Goal: Task Accomplishment & Management: Manage account settings

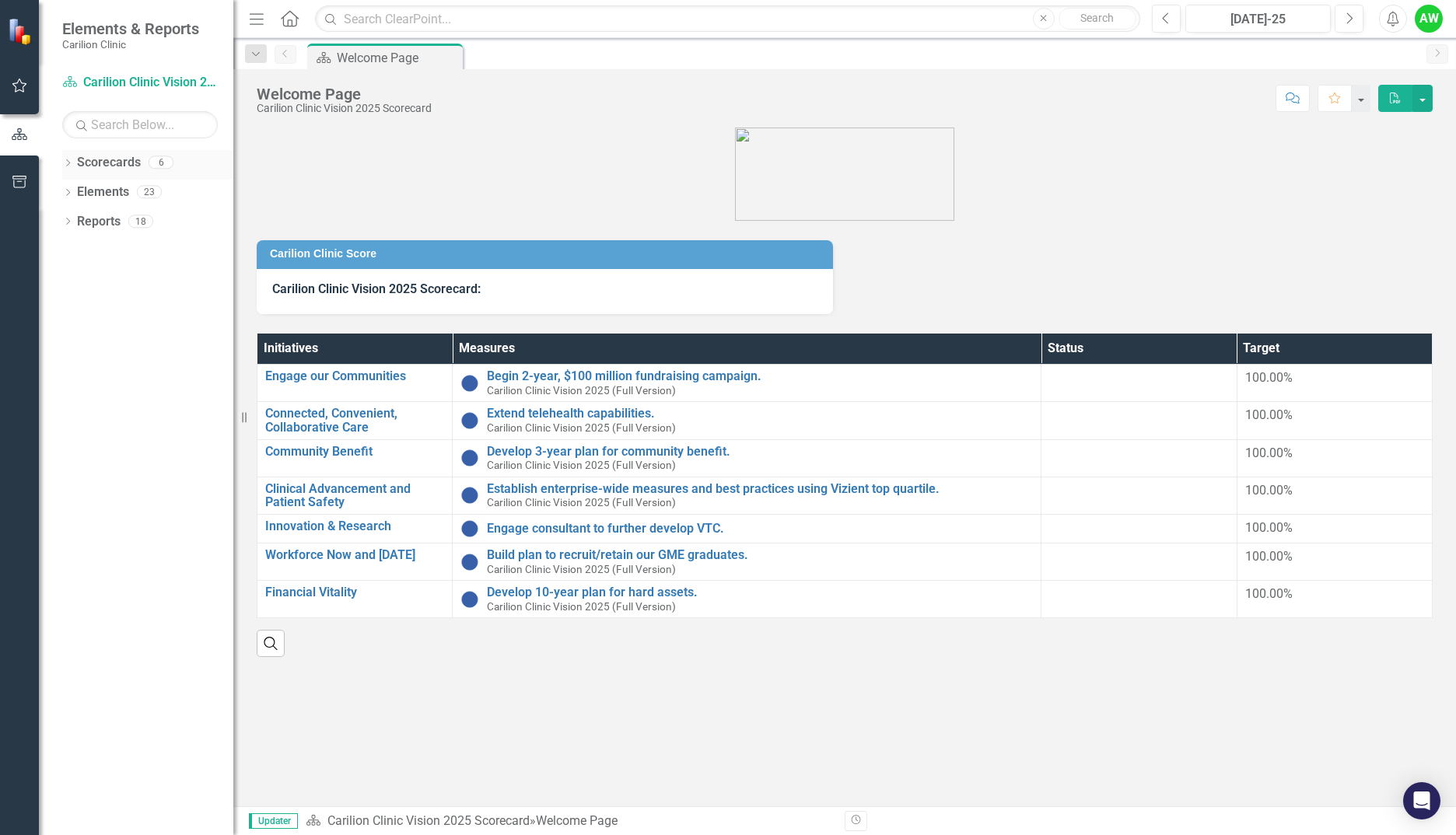
click at [69, 165] on icon "Dropdown" at bounding box center [68, 164] width 11 height 8
click at [83, 183] on div "Dropdown Carilion Clinic" at bounding box center [151, 192] width 163 height 26
click at [71, 192] on icon "Dropdown" at bounding box center [75, 192] width 12 height 9
click at [91, 247] on icon "Dropdown" at bounding box center [91, 250] width 12 height 9
click at [164, 319] on link "NRV Interventional Cardiology" at bounding box center [174, 310] width 116 height 18
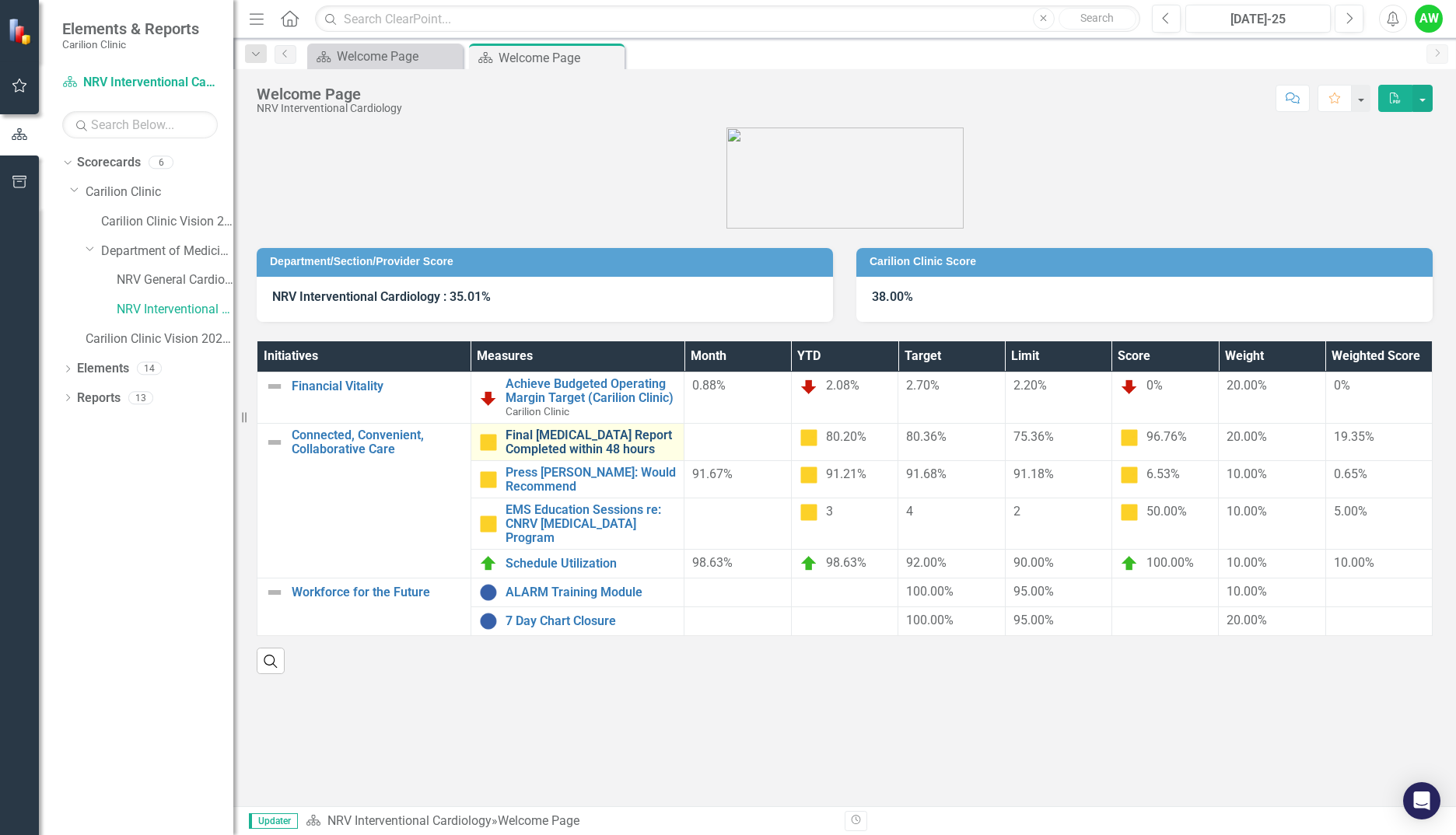
click at [561, 435] on link "Final [MEDICAL_DATA] Report Completed within 48 hours" at bounding box center [590, 442] width 171 height 27
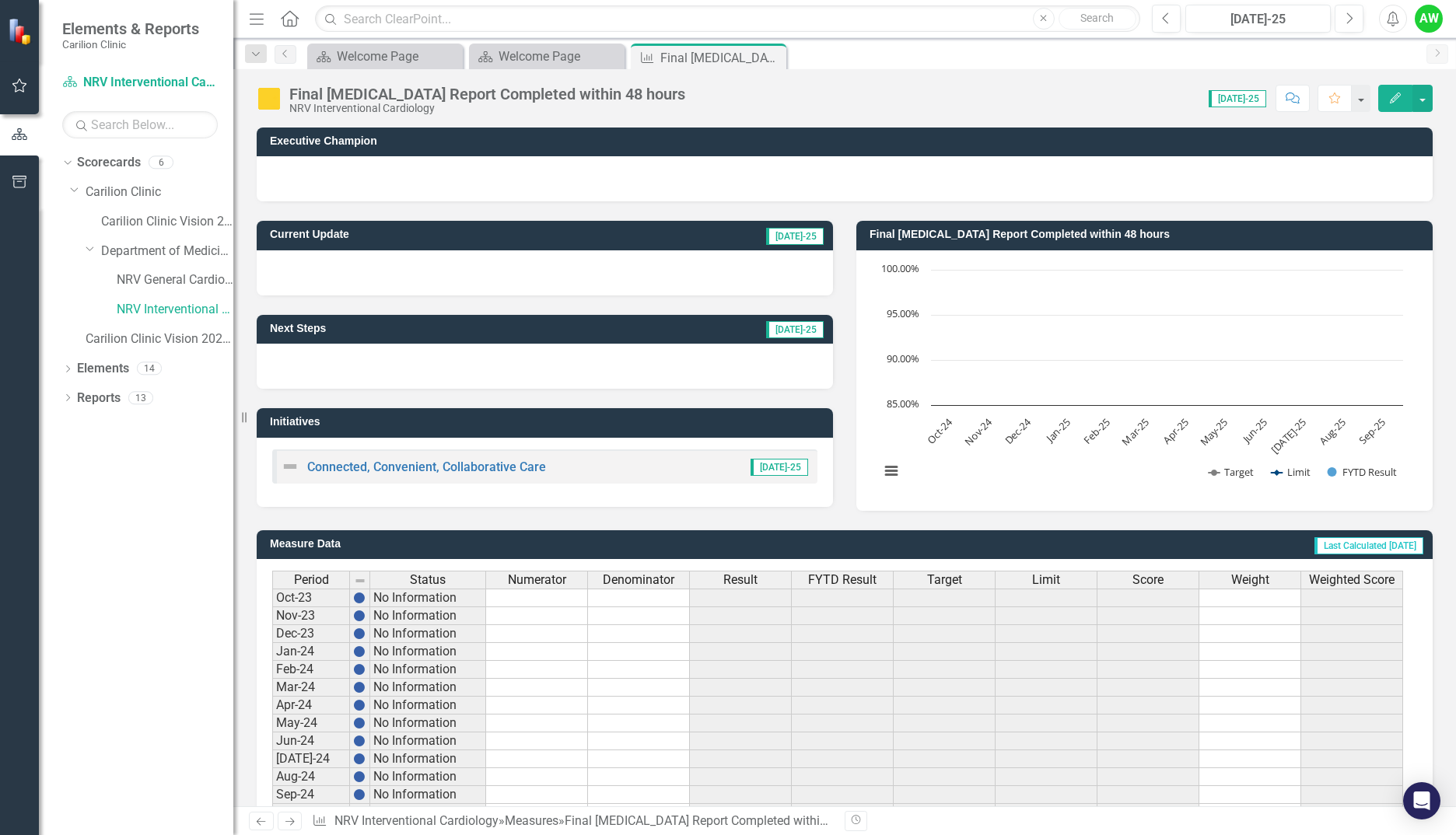
scroll to position [251, 0]
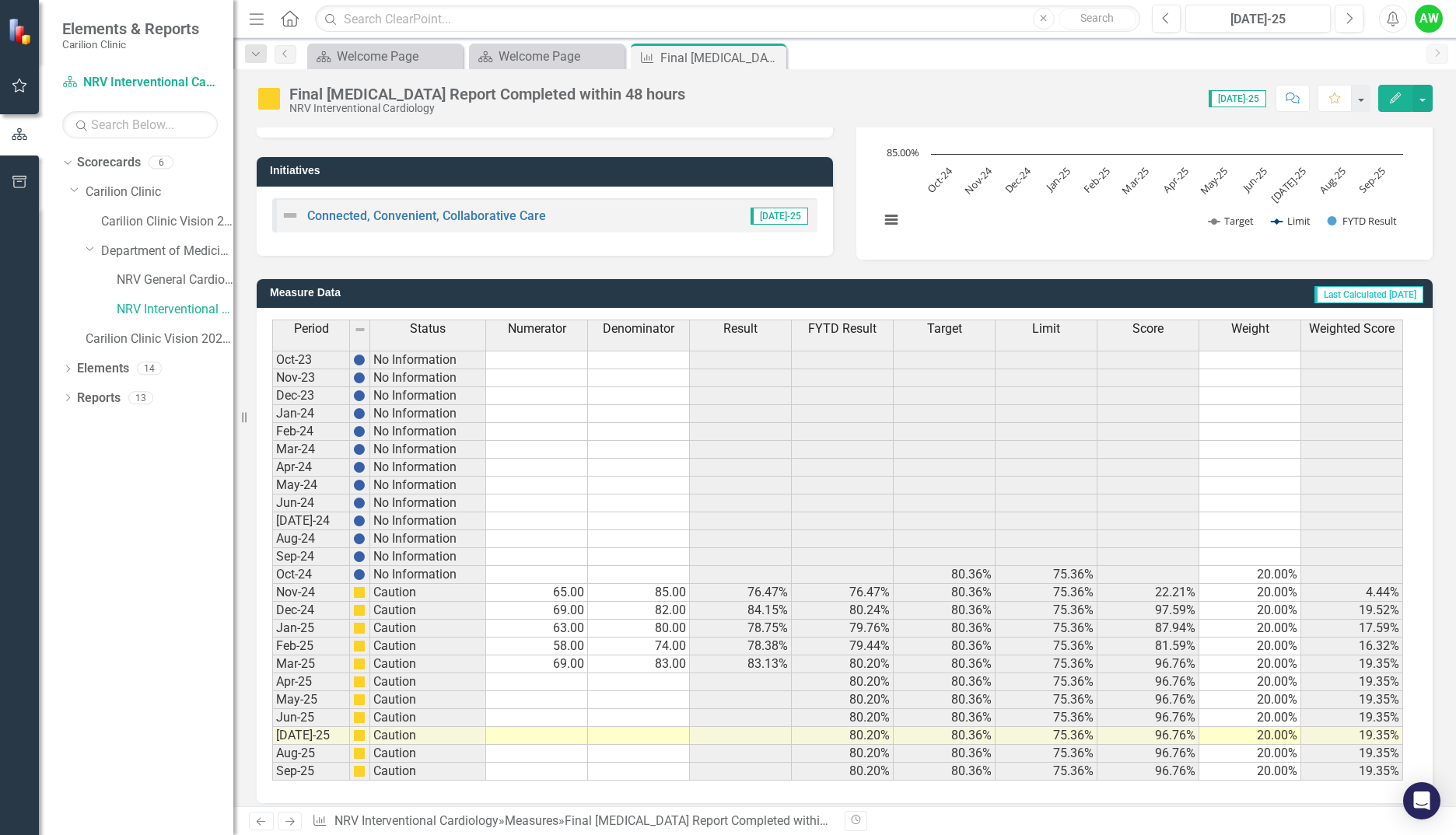
drag, startPoint x: 571, startPoint y: 569, endPoint x: 555, endPoint y: 580, distance: 19.4
click at [571, 569] on td at bounding box center [536, 575] width 102 height 18
click at [555, 580] on td at bounding box center [536, 575] width 102 height 18
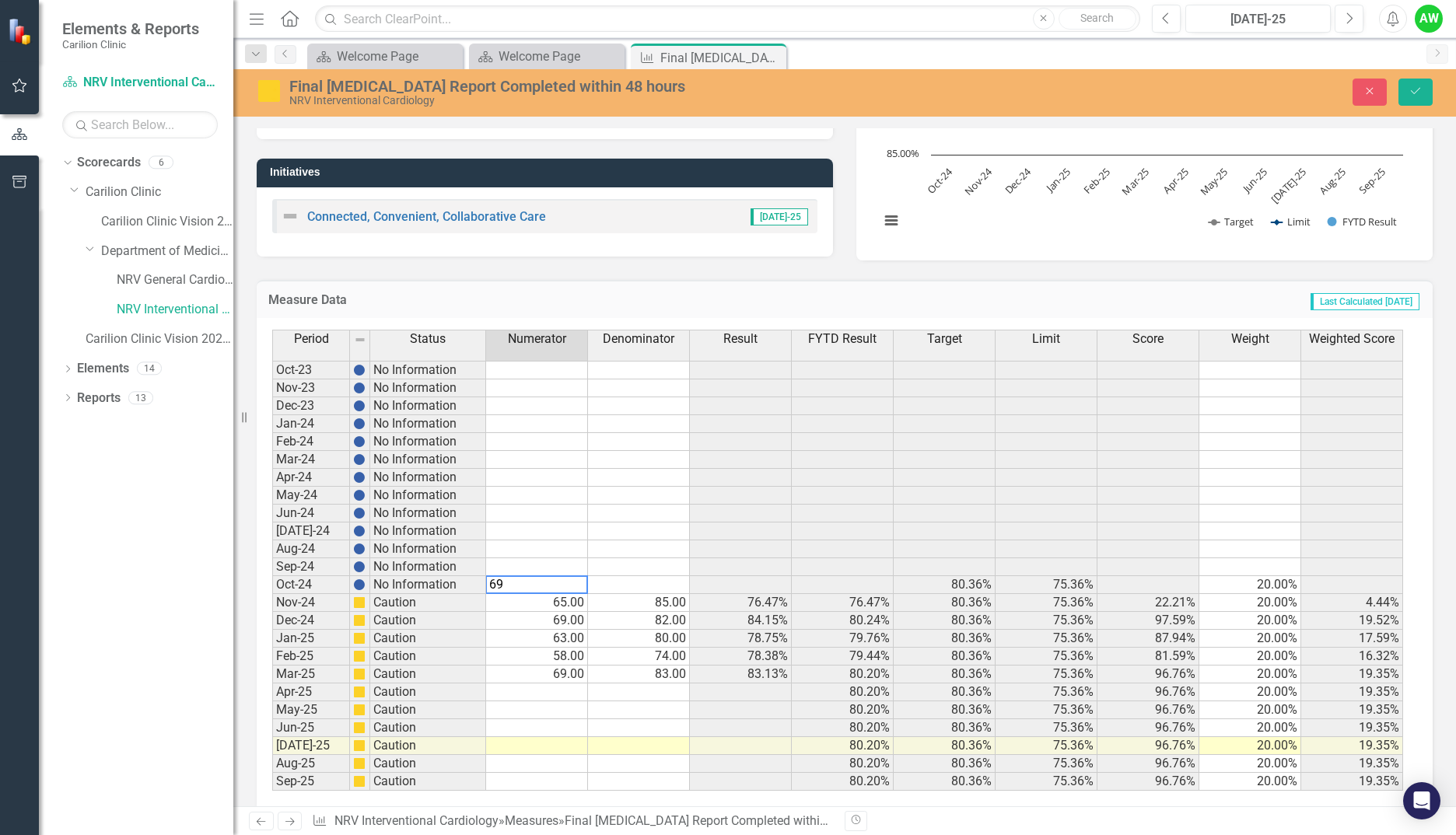
type textarea "69"
click at [637, 590] on td at bounding box center [638, 585] width 102 height 18
type textarea "85"
click at [1406, 92] on button "Save" at bounding box center [1415, 93] width 34 height 27
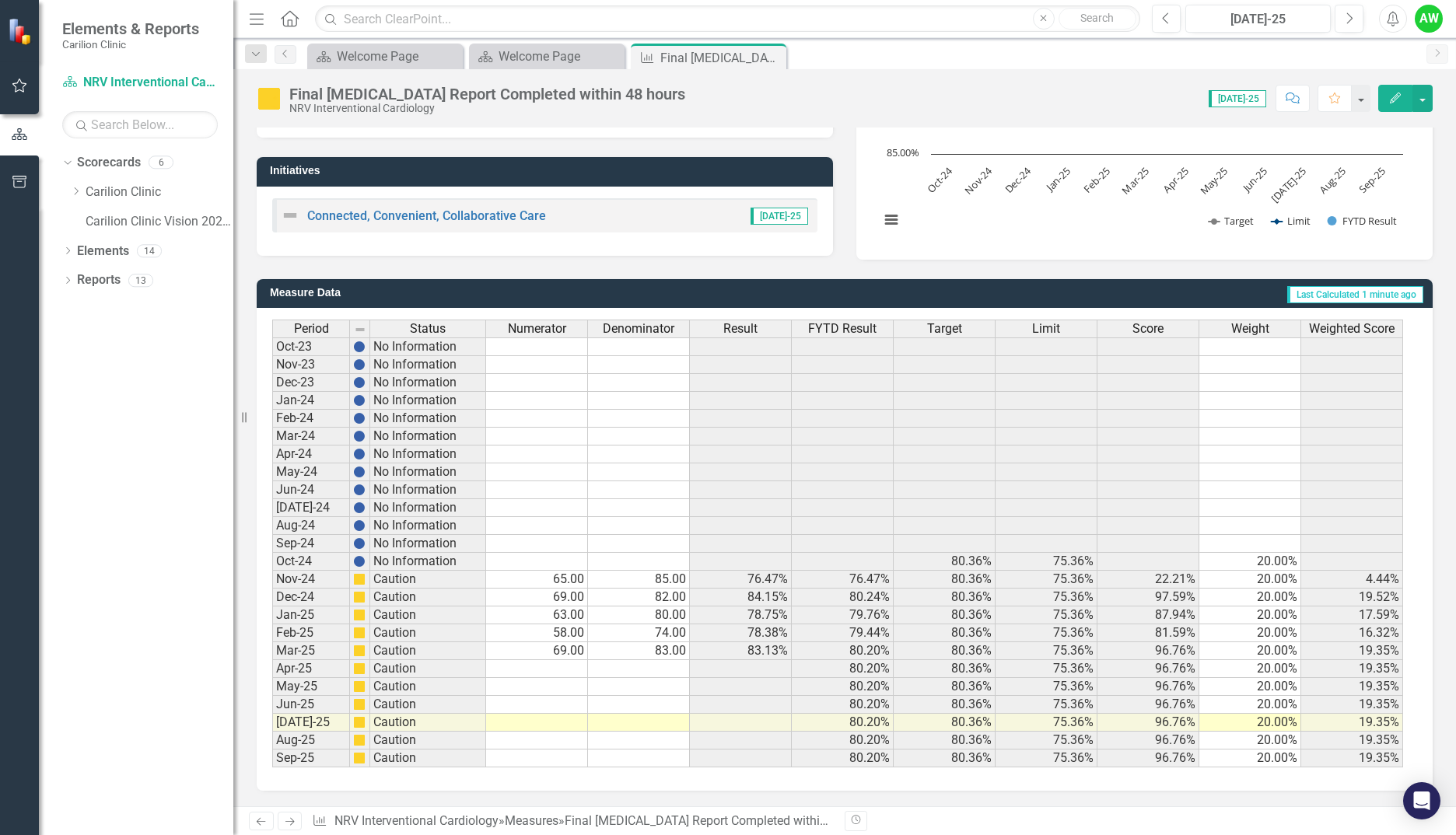
click at [564, 653] on td "69.00" at bounding box center [536, 652] width 102 height 18
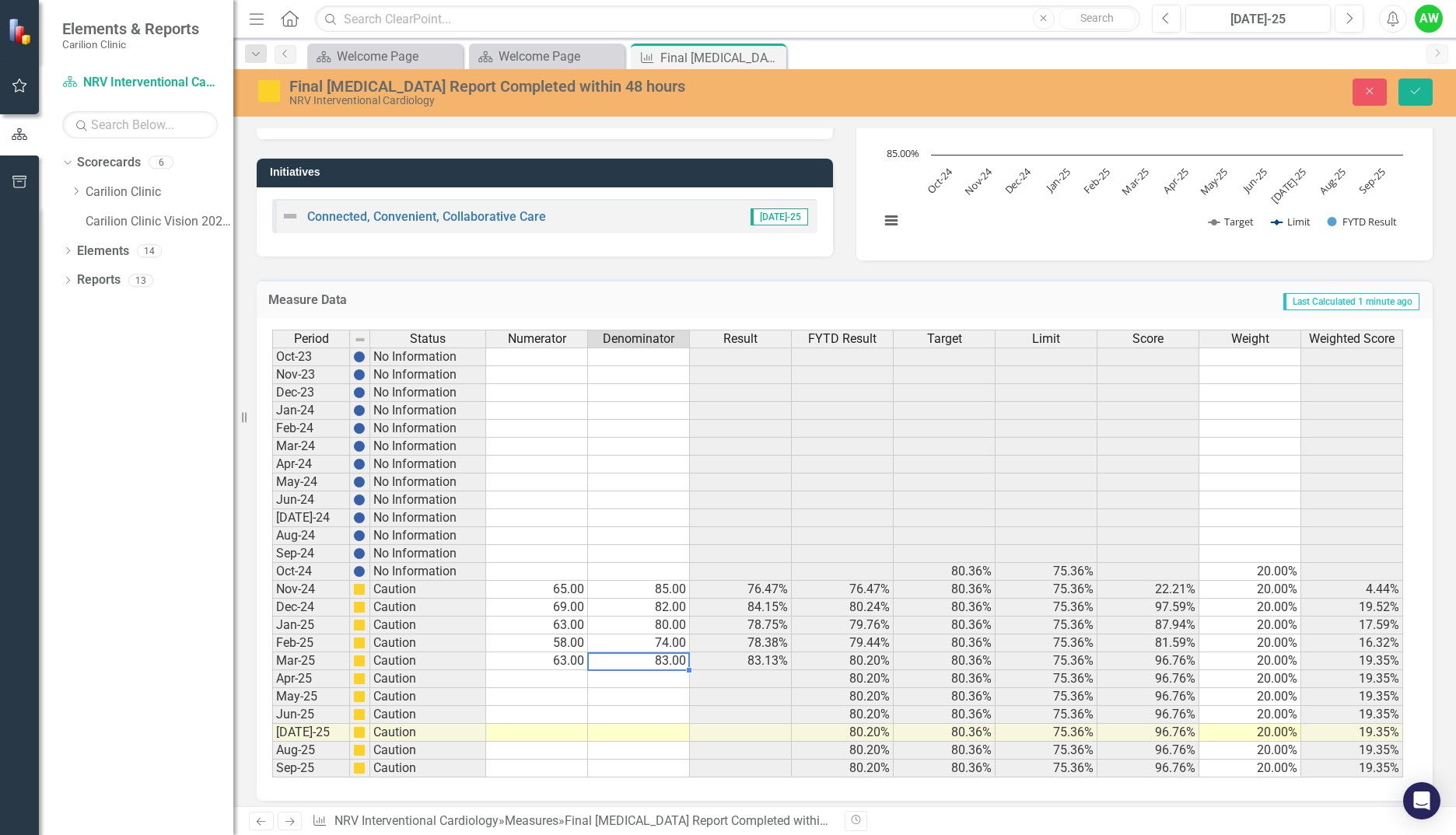
type textarea "84"
click at [1410, 83] on button "Save" at bounding box center [1415, 93] width 34 height 27
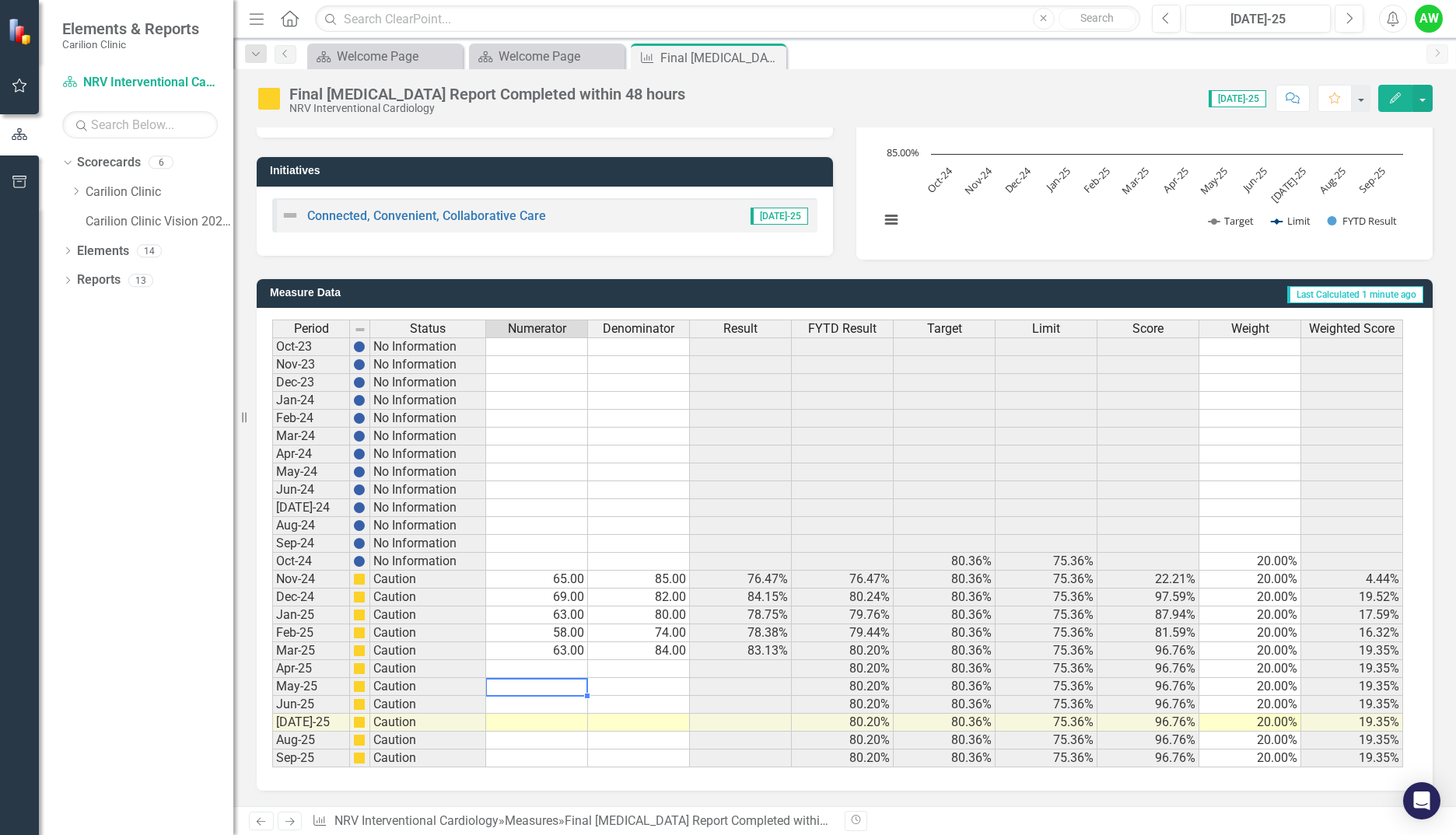
click at [272, 678] on div "Period Status Numerator Denominator Result FYTD Result Target Limit Score Weigh…" at bounding box center [272, 544] width 0 height 448
click at [538, 673] on td at bounding box center [536, 669] width 102 height 18
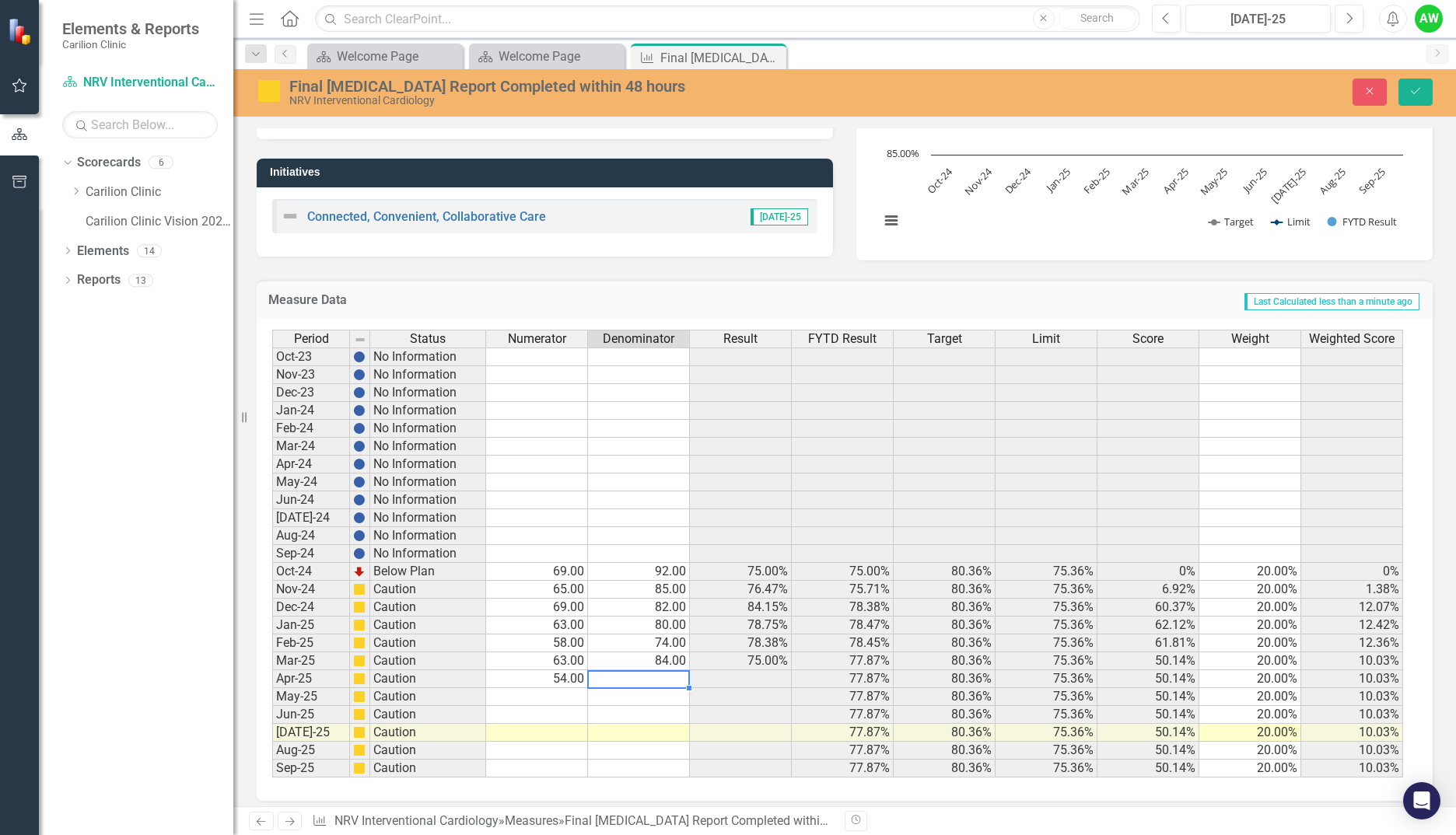
click at [662, 679] on td at bounding box center [638, 679] width 102 height 18
type textarea "81"
click at [1420, 91] on icon "Save" at bounding box center [1415, 91] width 14 height 11
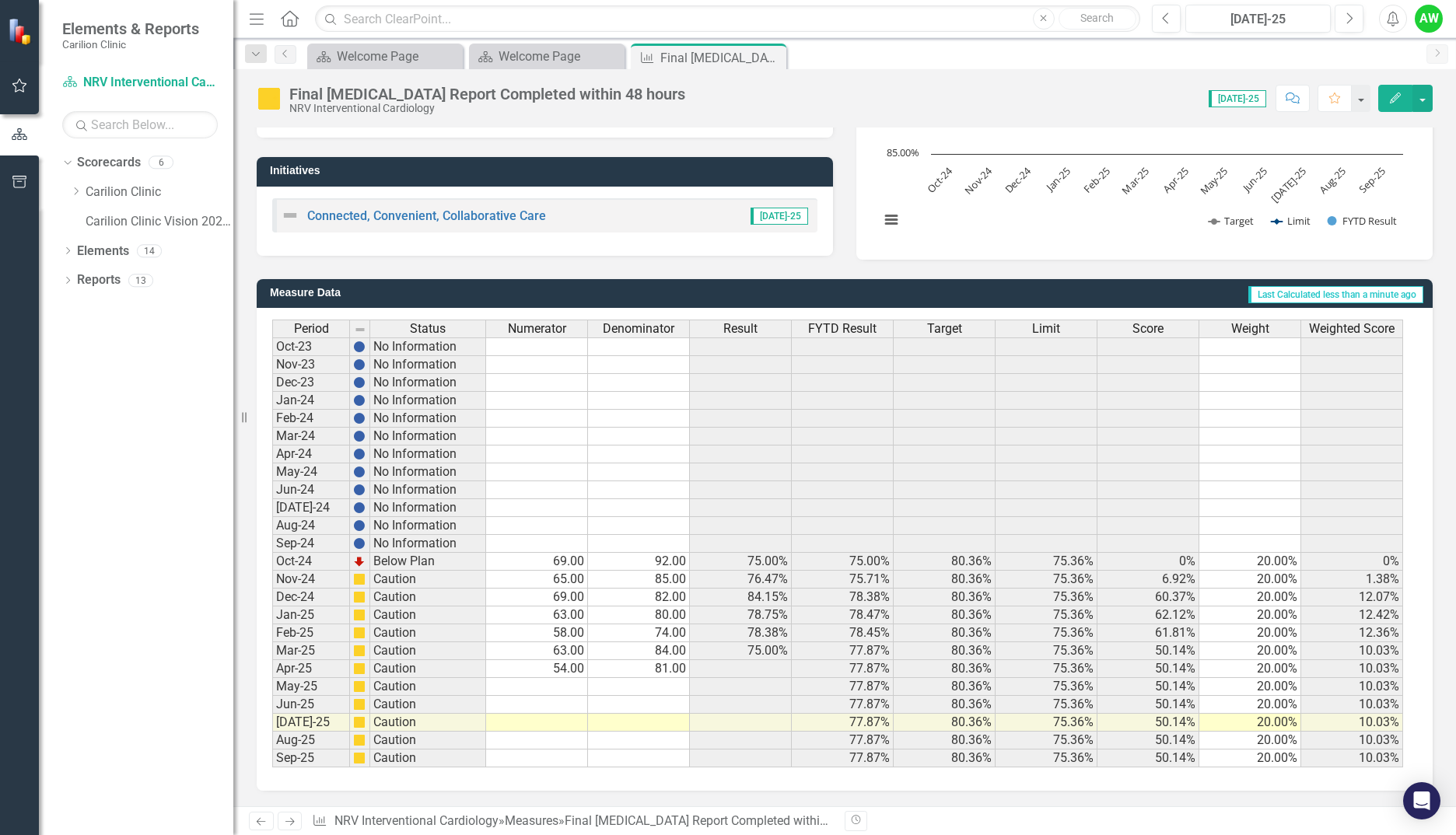
click at [539, 684] on td at bounding box center [536, 687] width 102 height 18
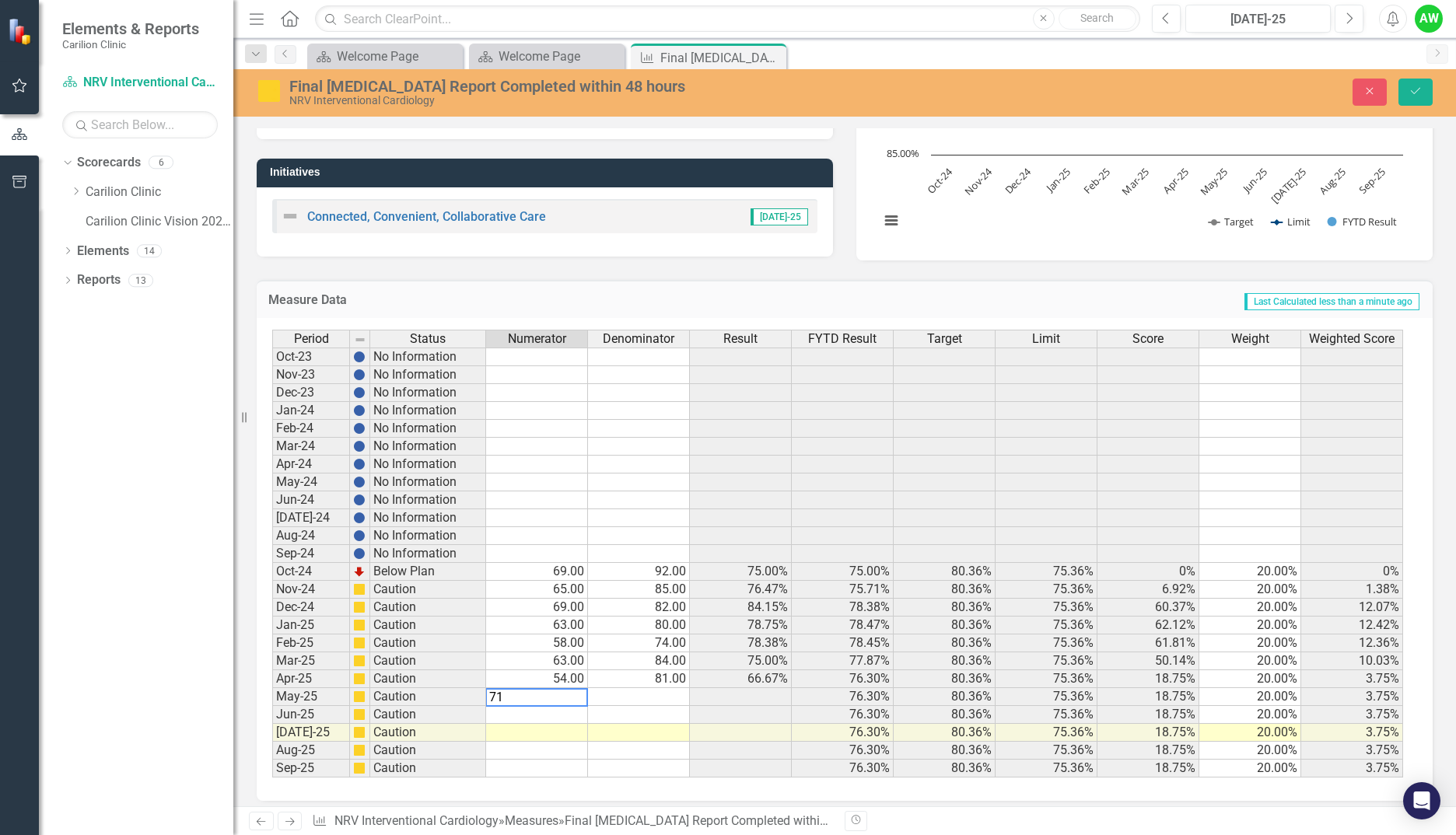
click at [617, 691] on td at bounding box center [638, 698] width 102 height 18
type textarea "103"
drag, startPoint x: 1417, startPoint y: 93, endPoint x: 1209, endPoint y: 267, distance: 271.2
click at [1417, 93] on icon "Save" at bounding box center [1415, 91] width 14 height 11
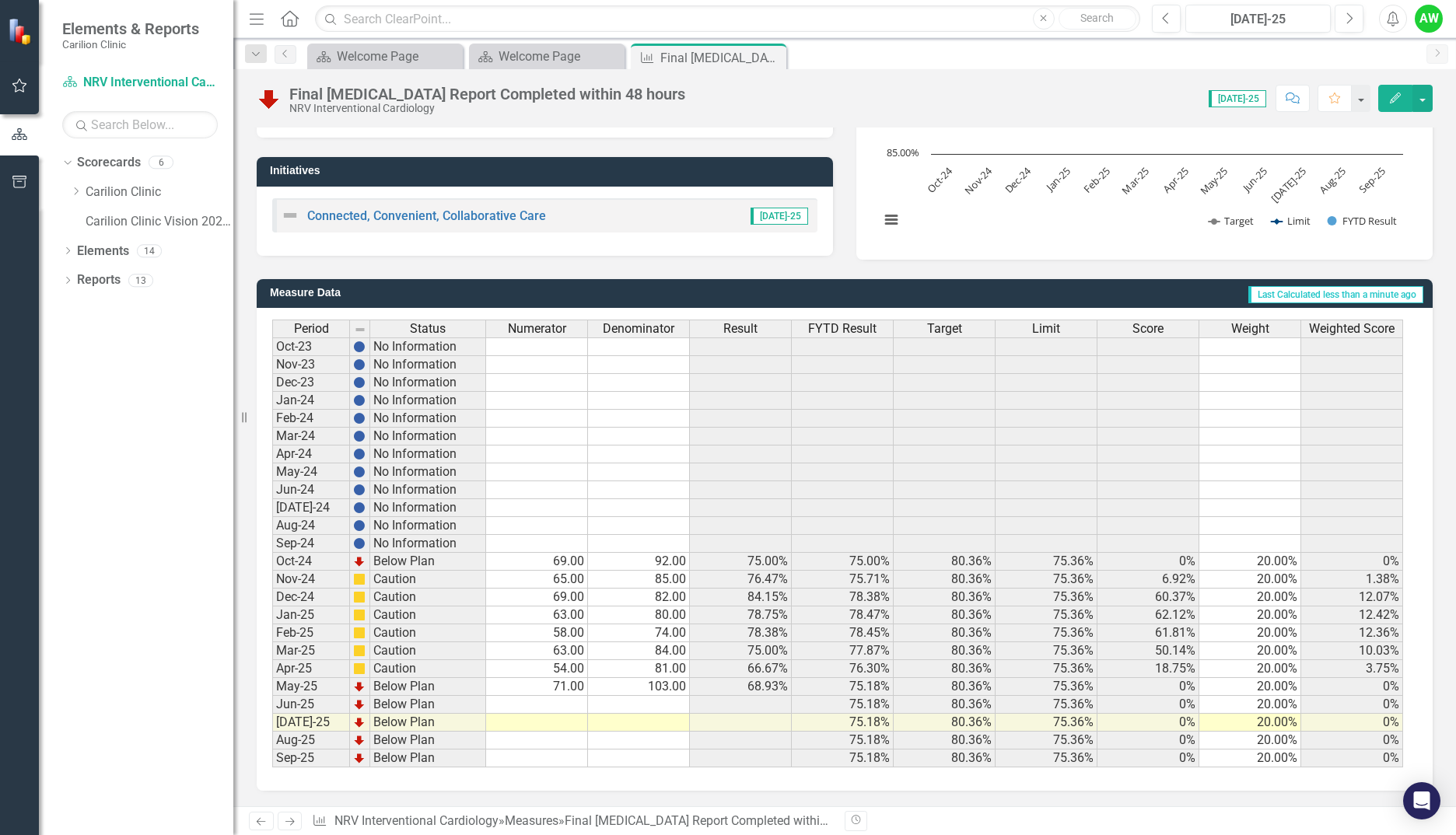
click at [547, 711] on td at bounding box center [536, 705] width 102 height 18
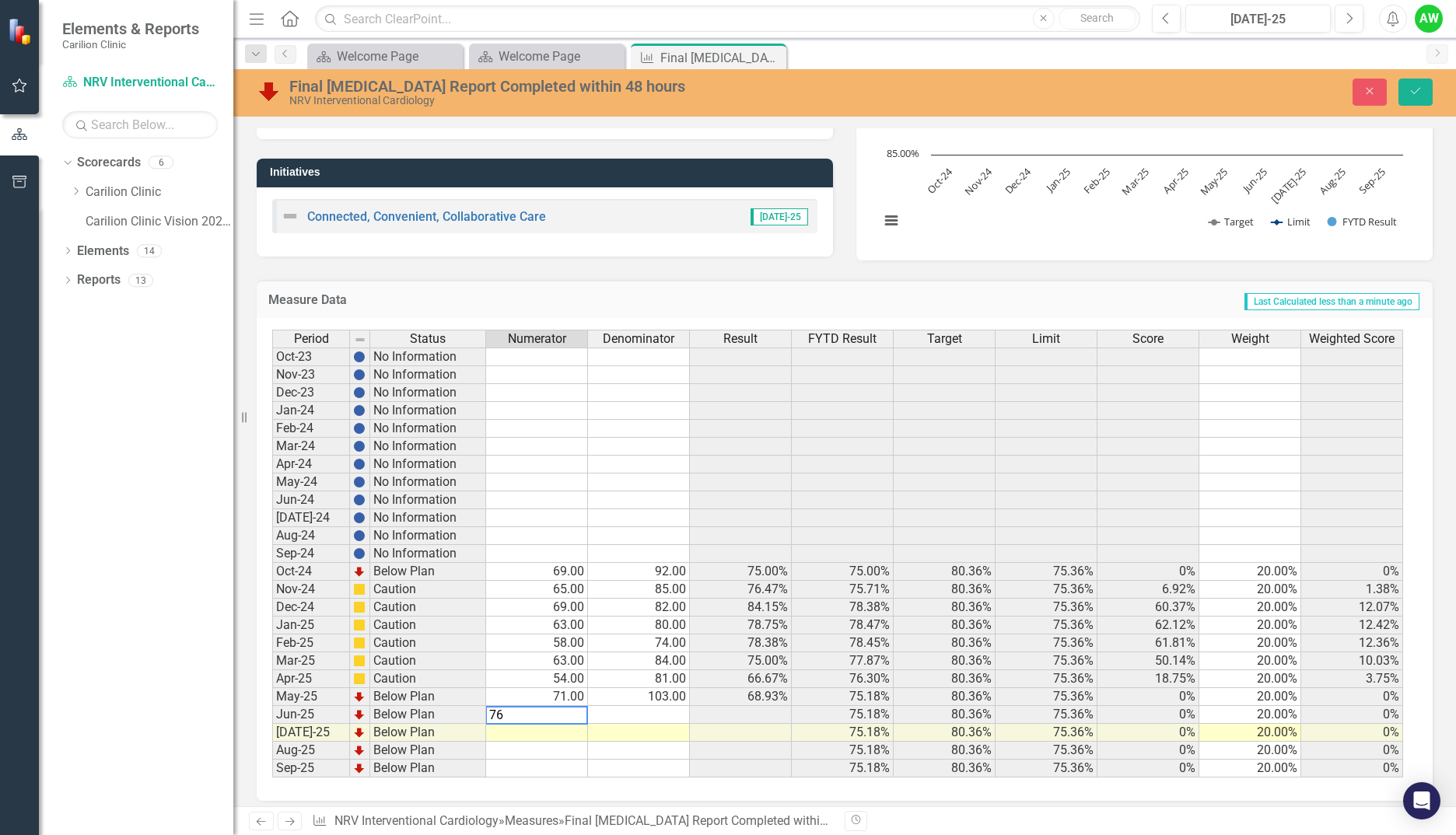
click at [272, 706] on div "Period Status Numerator Denominator Result FYTD Result Target Limit Score Weigh…" at bounding box center [272, 554] width 0 height 448
type textarea "104"
click at [1414, 93] on icon "Save" at bounding box center [1415, 91] width 14 height 11
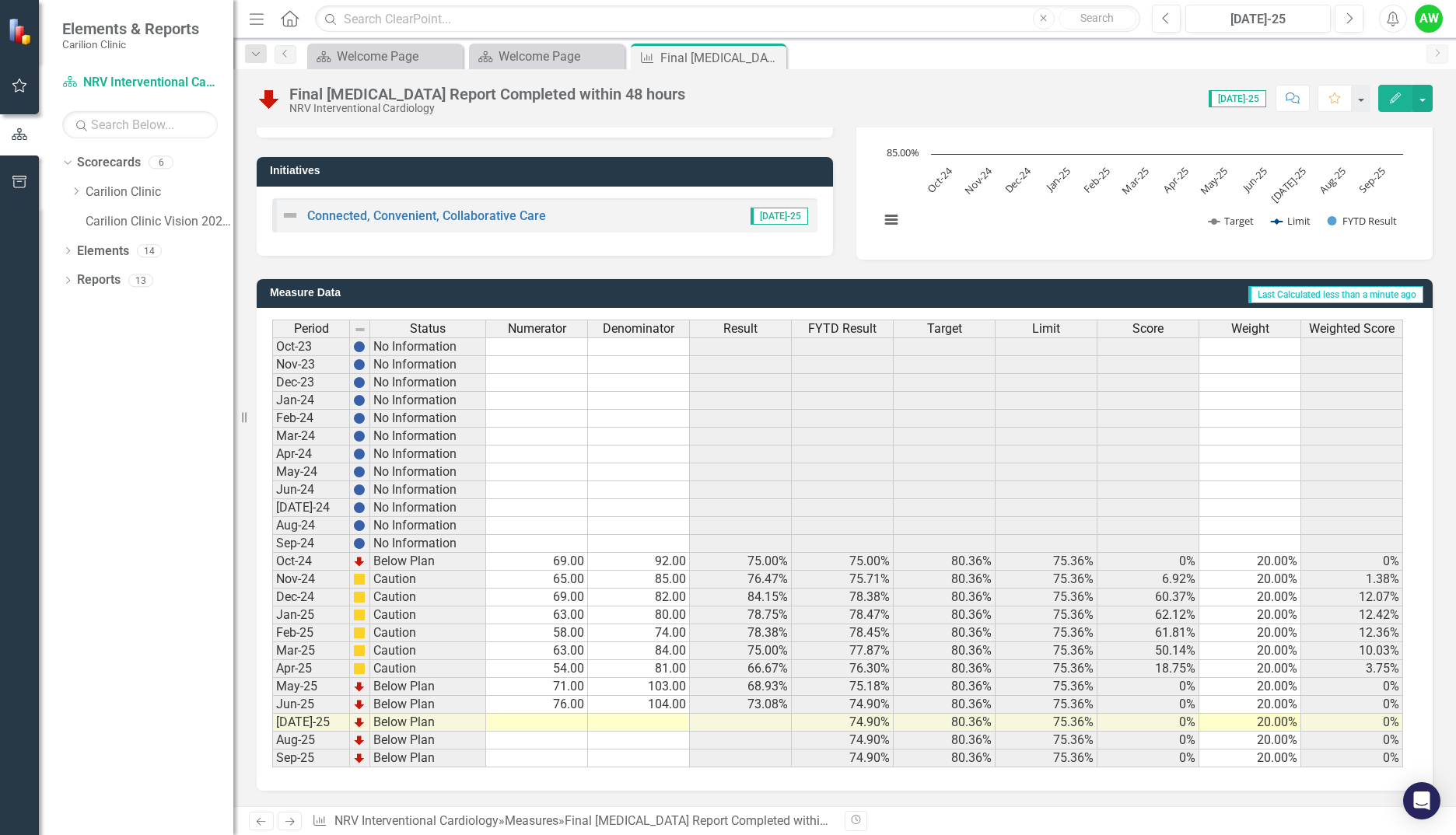
click at [551, 727] on td at bounding box center [536, 723] width 102 height 18
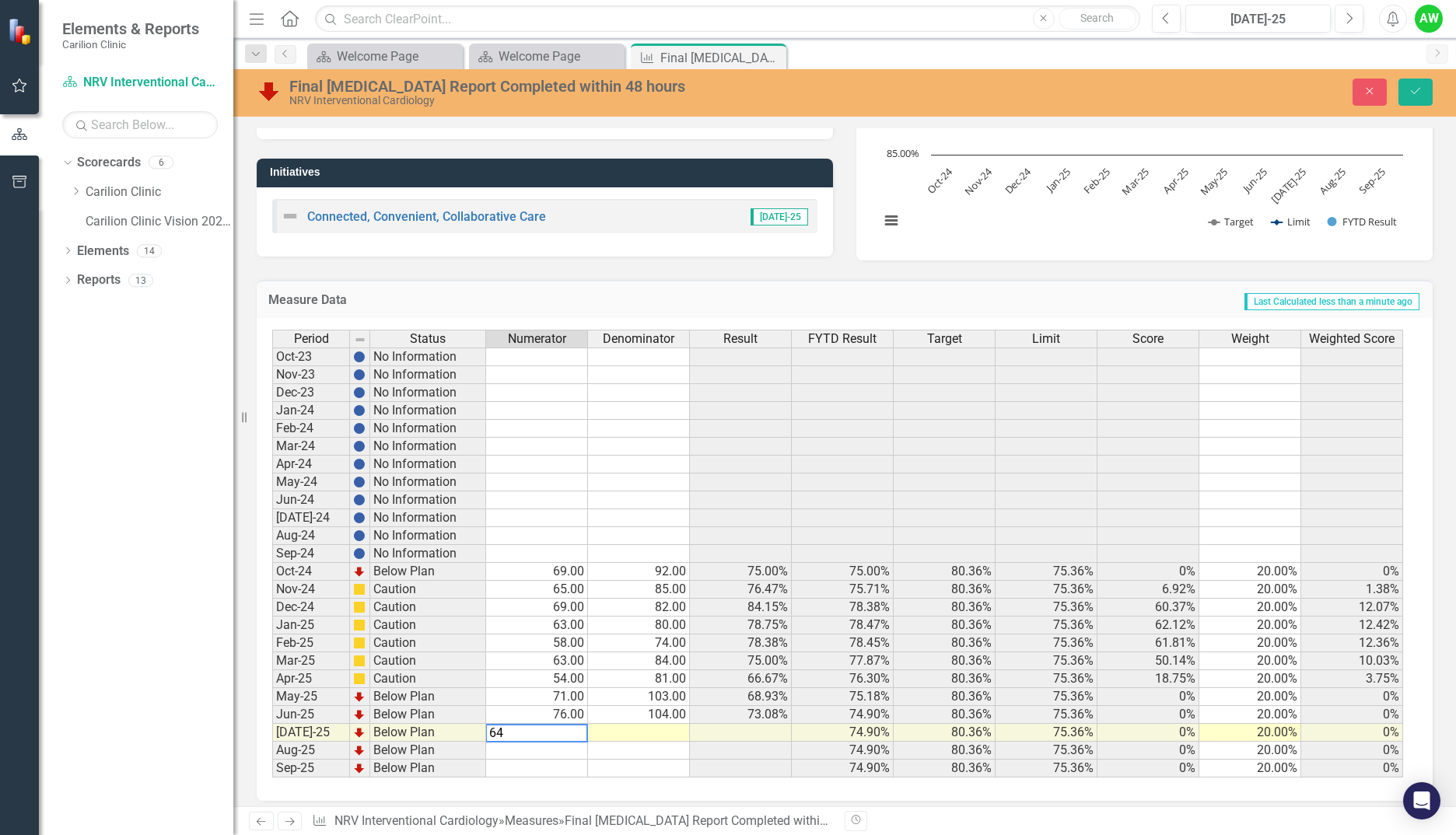
click at [272, 731] on div "Period Status Numerator Denominator Result FYTD Result Target Limit Score Weigh…" at bounding box center [272, 554] width 0 height 448
type textarea "105"
click at [1428, 85] on button "Save" at bounding box center [1415, 93] width 34 height 27
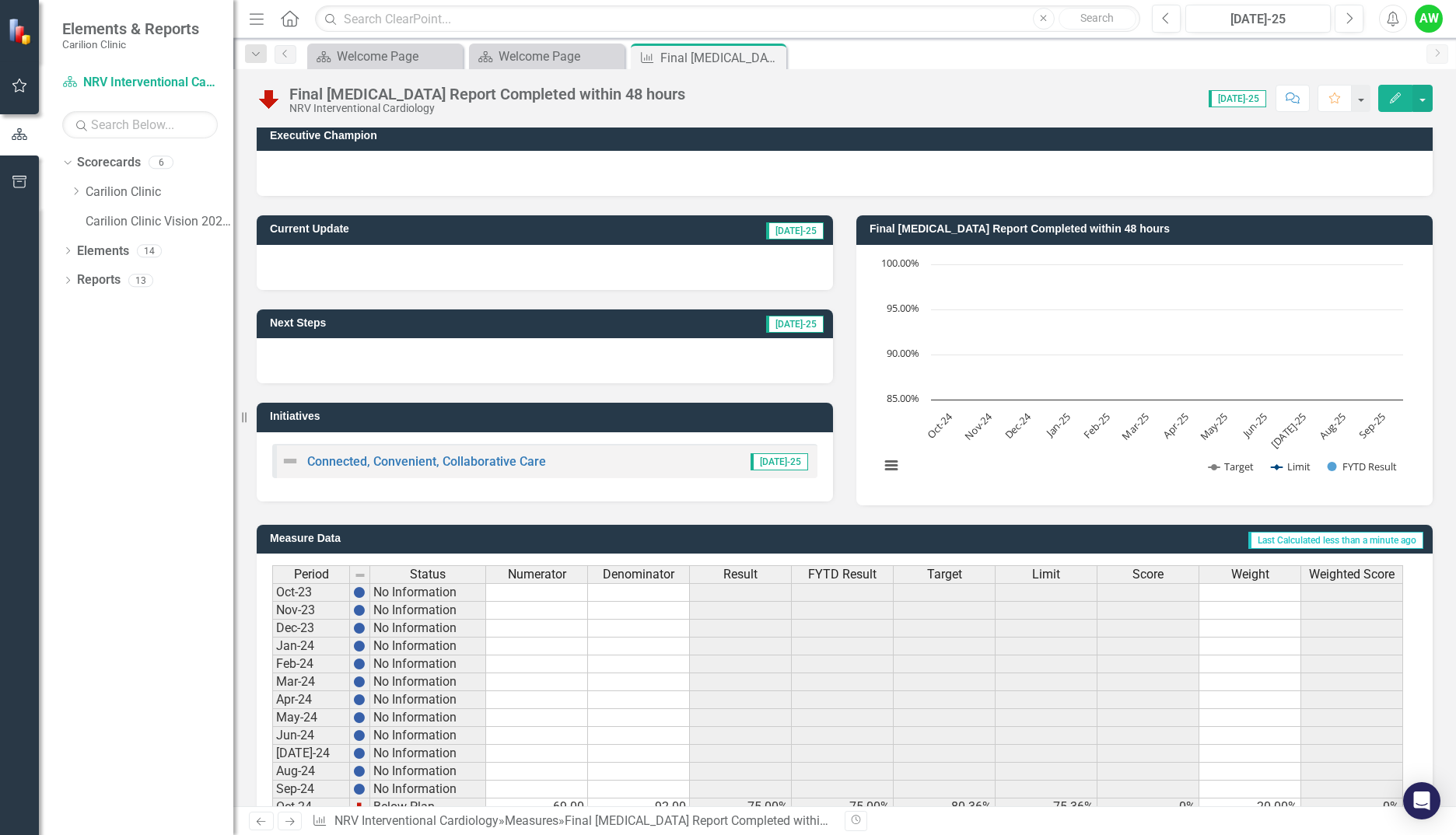
scroll to position [0, 0]
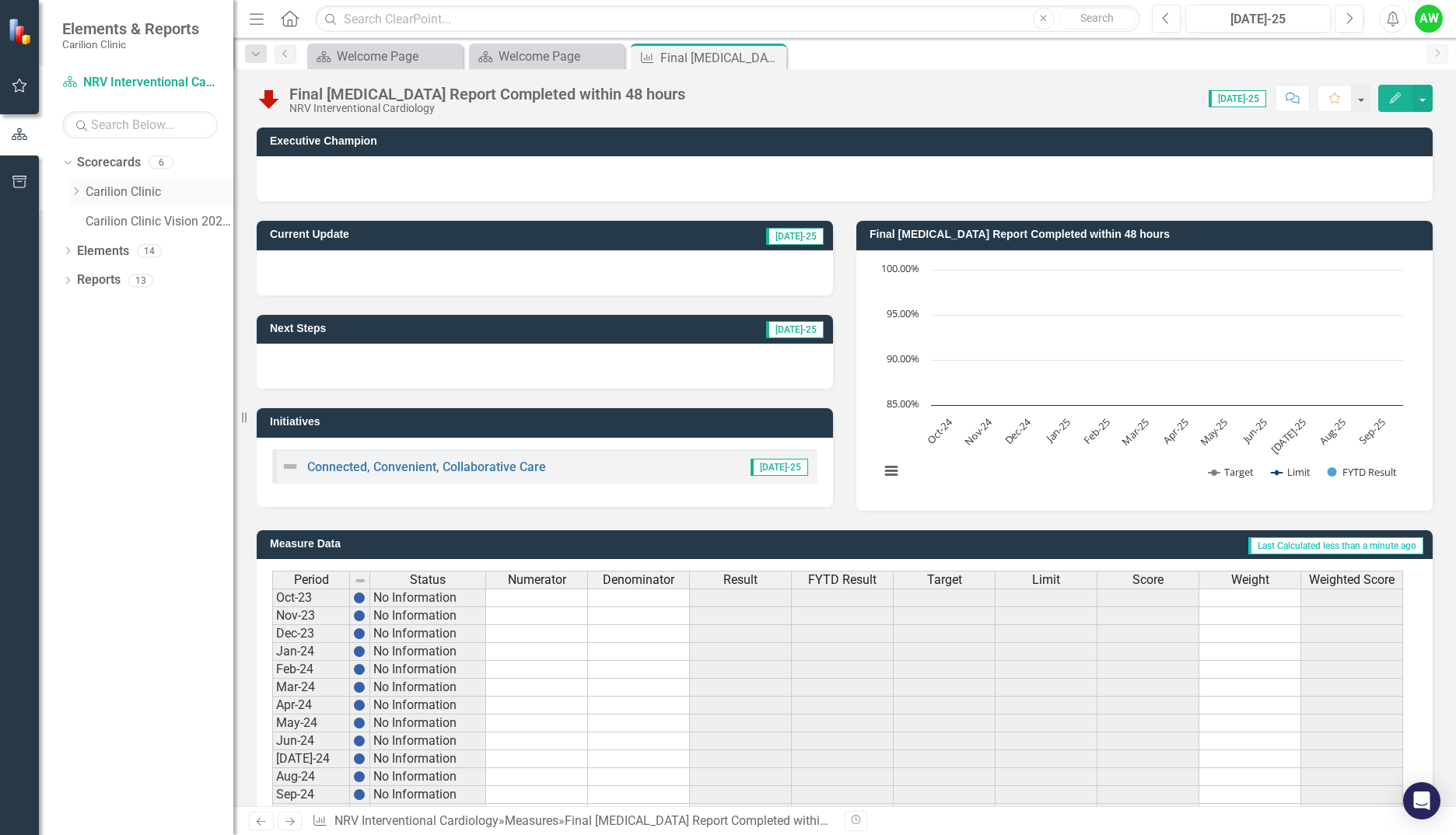
click at [77, 189] on icon "Dropdown" at bounding box center [75, 192] width 12 height 9
click at [90, 249] on icon "Dropdown" at bounding box center [91, 250] width 12 height 9
click at [143, 294] on div "NRV General Cardiology" at bounding box center [159, 282] width 148 height 29
click at [147, 290] on link "NRV General Cardiology" at bounding box center [174, 280] width 116 height 18
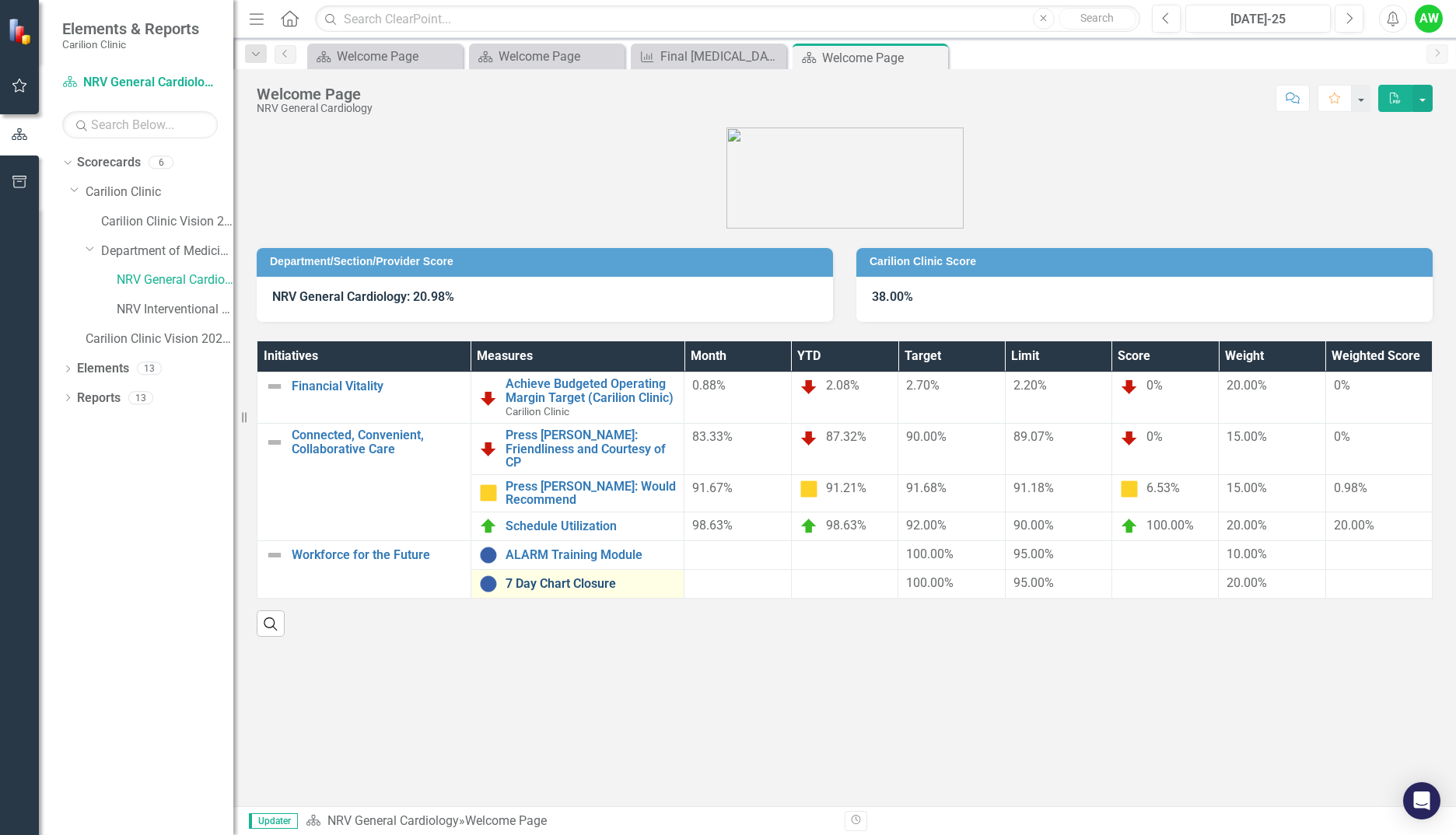
click at [601, 577] on link "7 Day Chart Closure" at bounding box center [590, 583] width 171 height 14
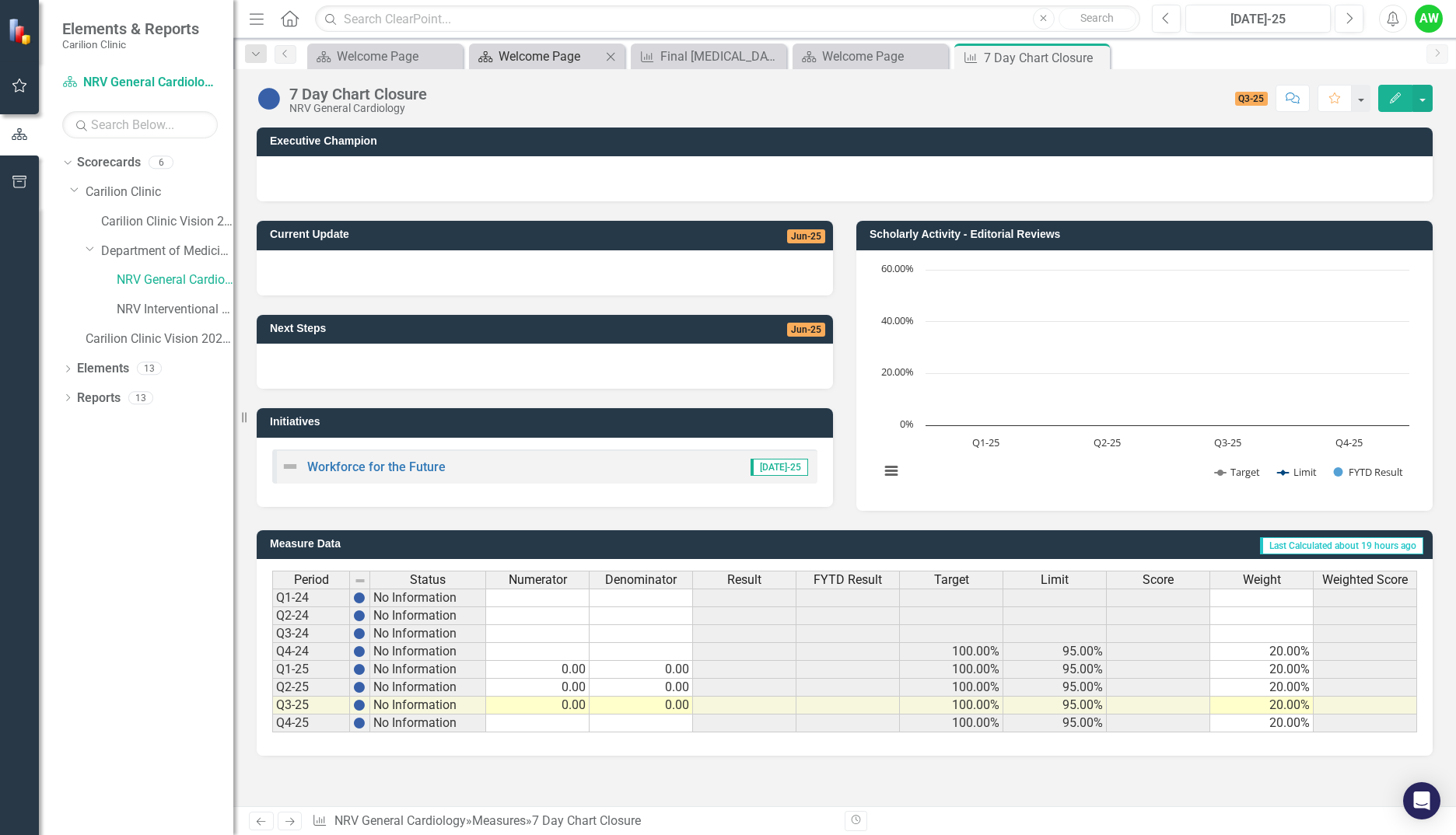
click at [544, 52] on div "Welcome Page" at bounding box center [550, 56] width 103 height 19
